Goal: Transaction & Acquisition: Book appointment/travel/reservation

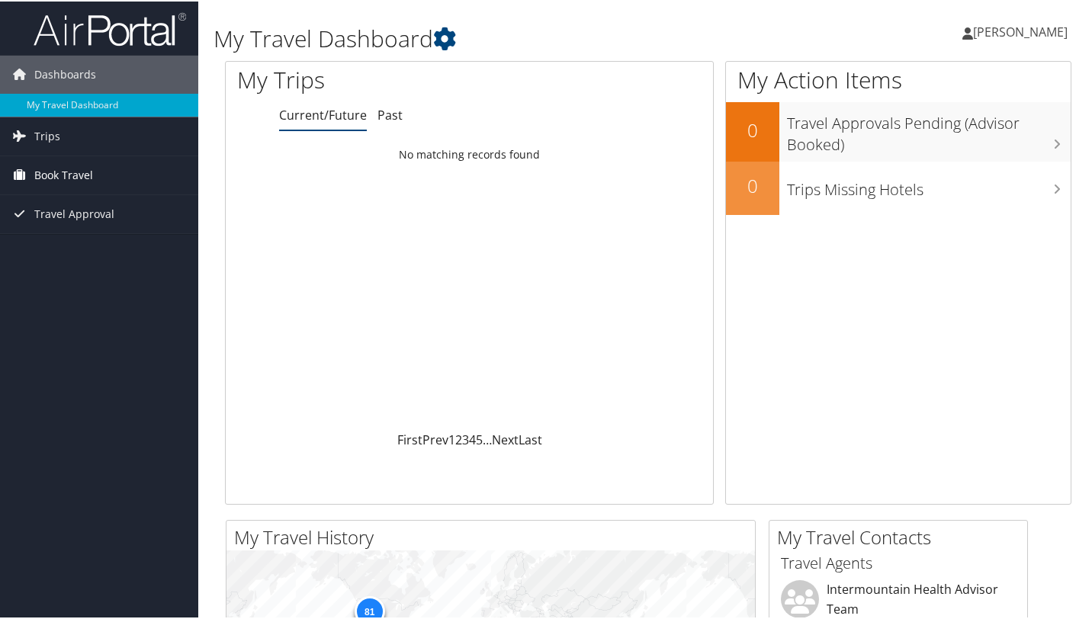
click at [51, 175] on span "Book Travel" at bounding box center [63, 174] width 59 height 38
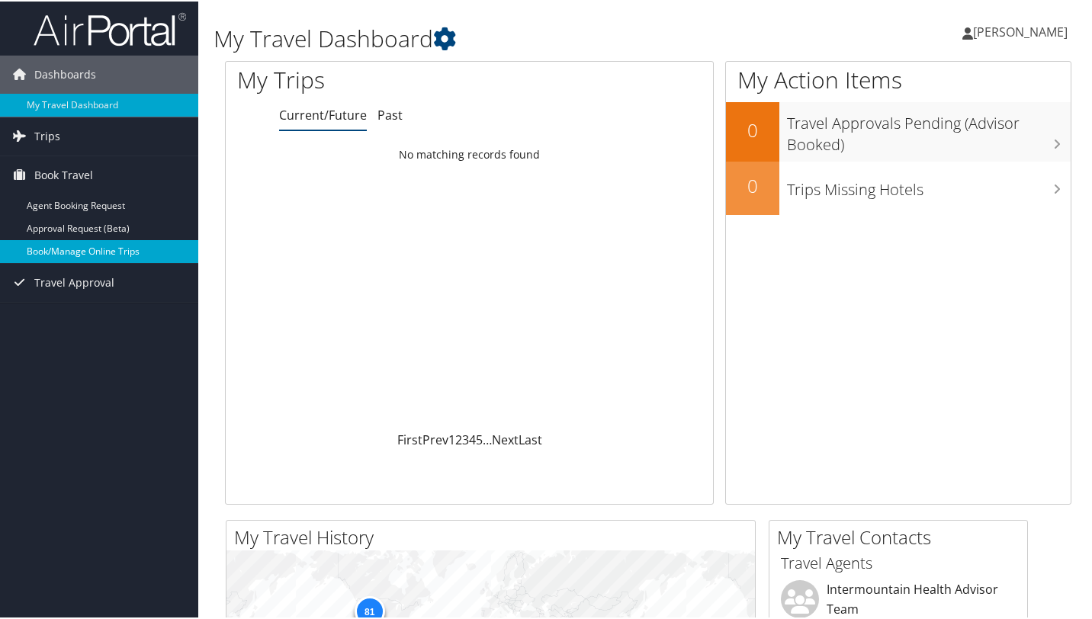
click at [72, 251] on link "Book/Manage Online Trips" at bounding box center [99, 250] width 198 height 23
